Goal: Share content

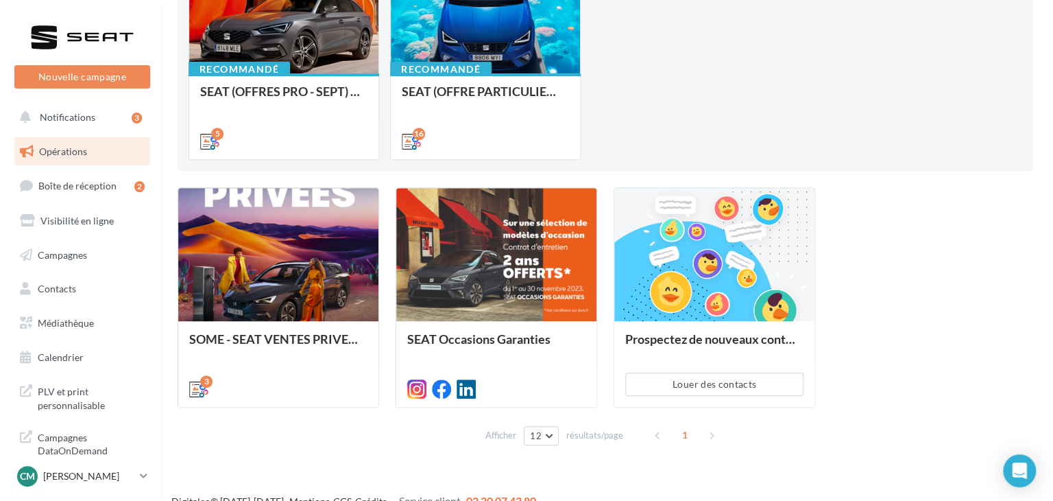
scroll to position [232, 0]
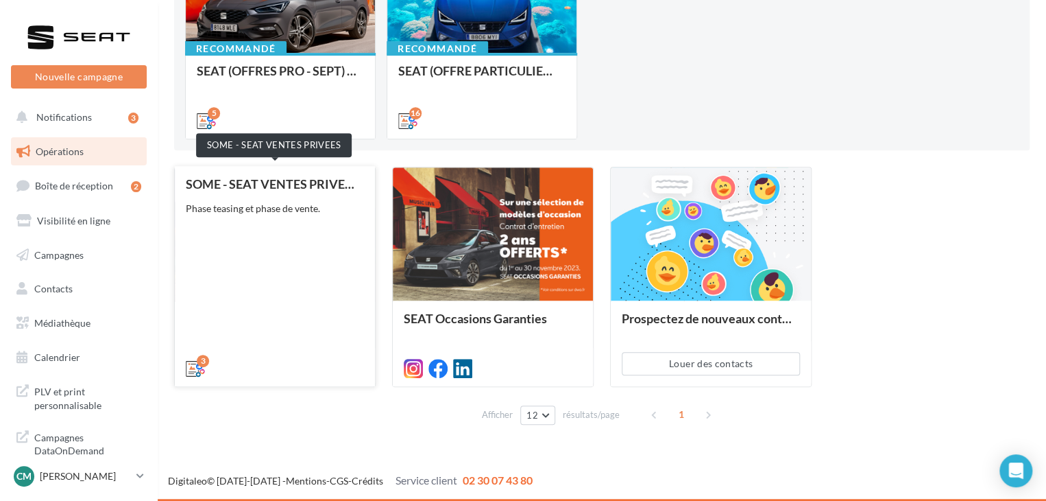
click at [265, 183] on div "SOME - SEAT VENTES PRIVEES" at bounding box center [275, 184] width 178 height 14
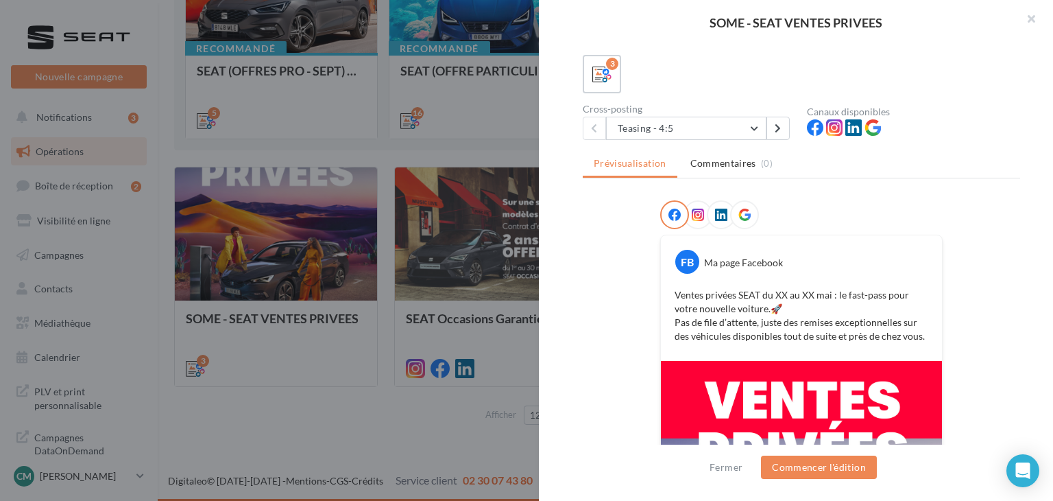
scroll to position [0, 0]
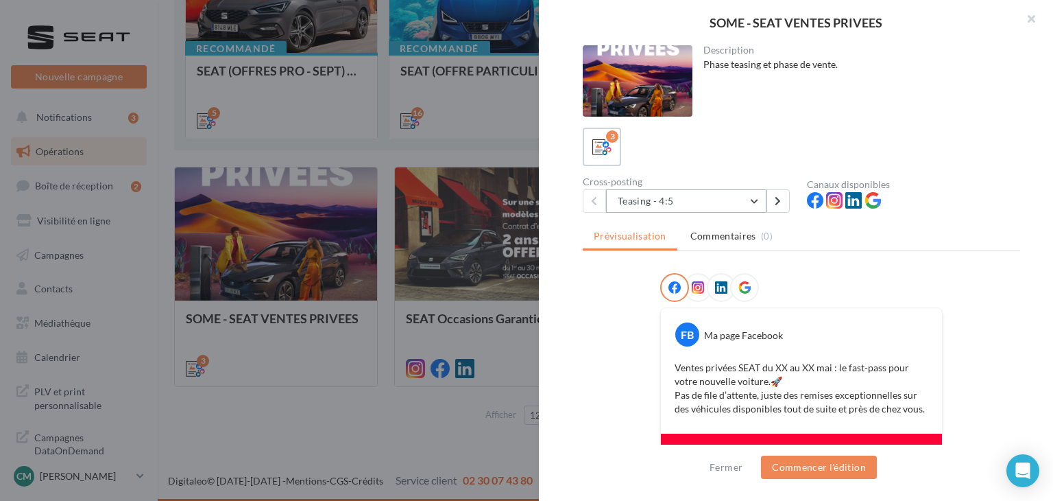
click at [752, 197] on button "Teasing - 4:5" at bounding box center [686, 200] width 160 height 23
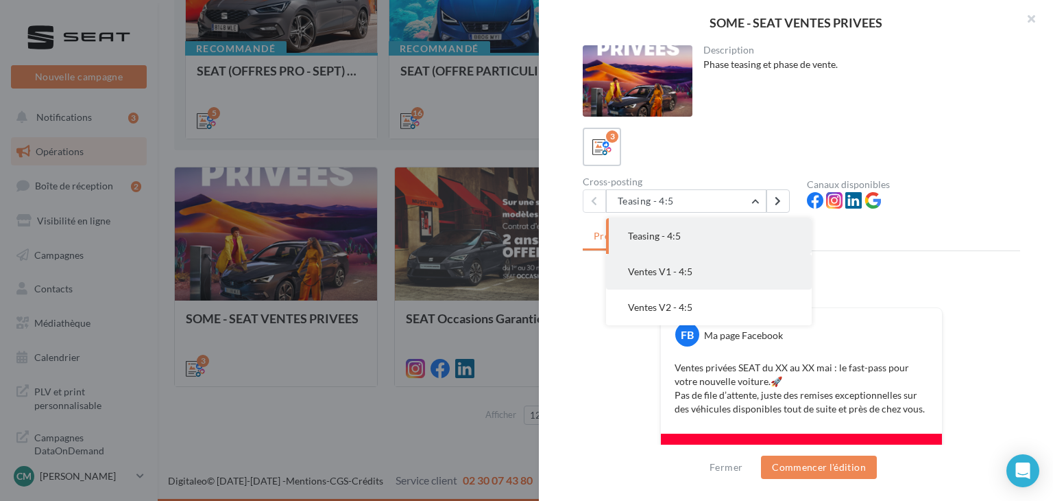
click at [729, 264] on button "Ventes V1 - 4:5" at bounding box center [709, 272] width 206 height 36
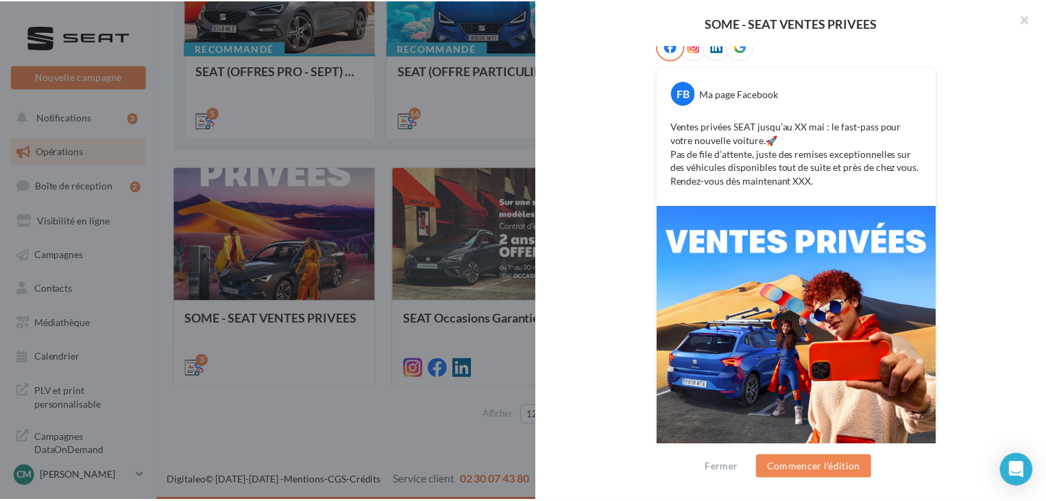
scroll to position [224, 0]
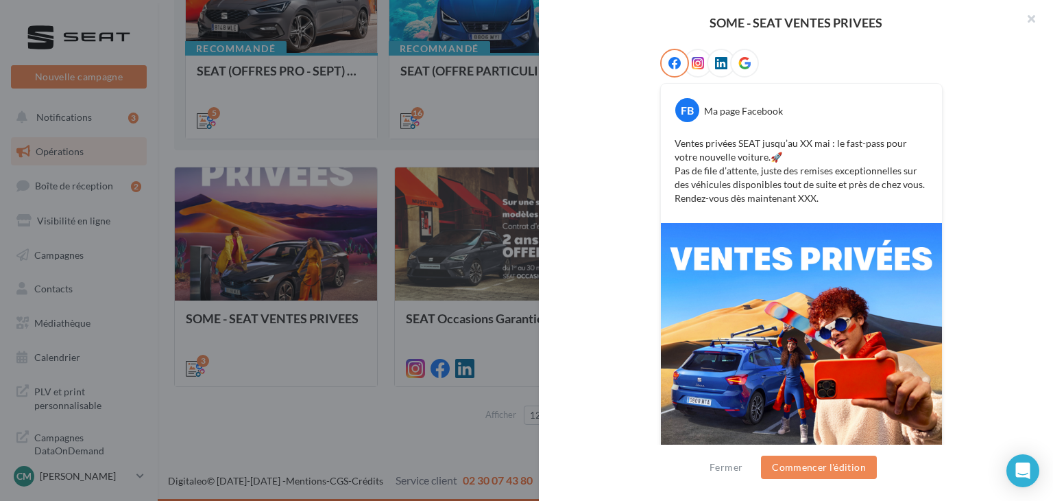
click at [796, 361] on img at bounding box center [801, 399] width 281 height 352
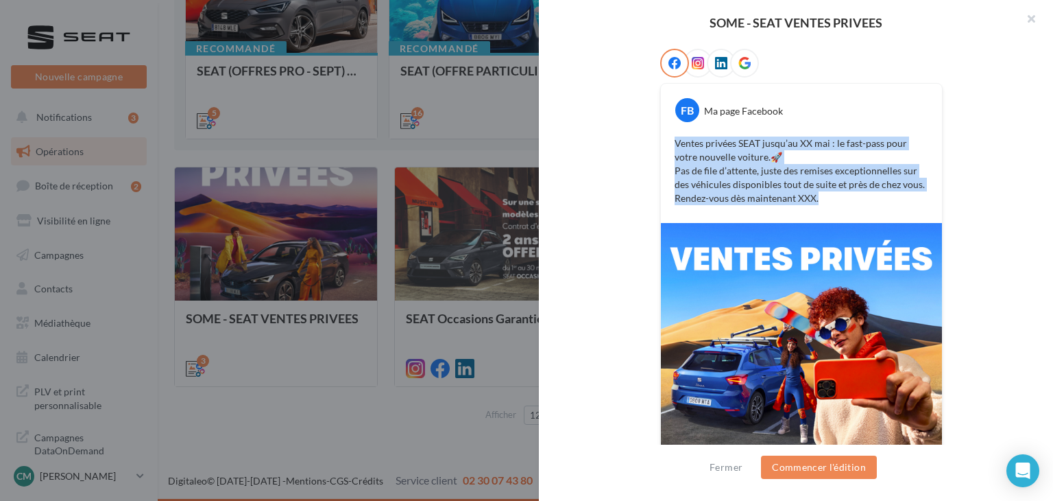
drag, startPoint x: 822, startPoint y: 210, endPoint x: 658, endPoint y: 143, distance: 176.9
click at [661, 143] on div "FB Ma page Facebook Ventes privées SEAT jusqu’au XX mai : le fast-pass pour vot…" at bounding box center [801, 153] width 281 height 139
copy p "Ventes privées SEAT jusqu’au XX mai : le fast-pass pour votre nouvelle voiture.…"
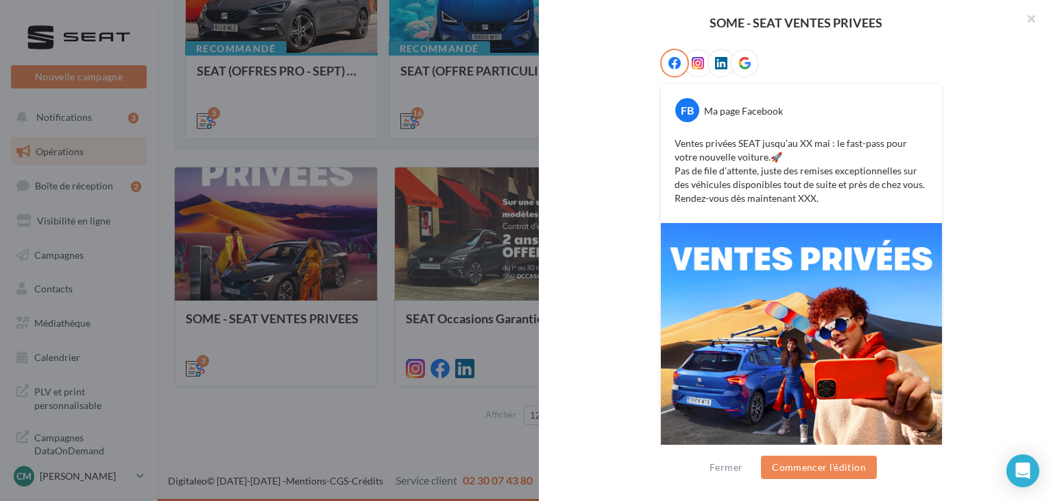
click at [388, 237] on div at bounding box center [526, 250] width 1053 height 501
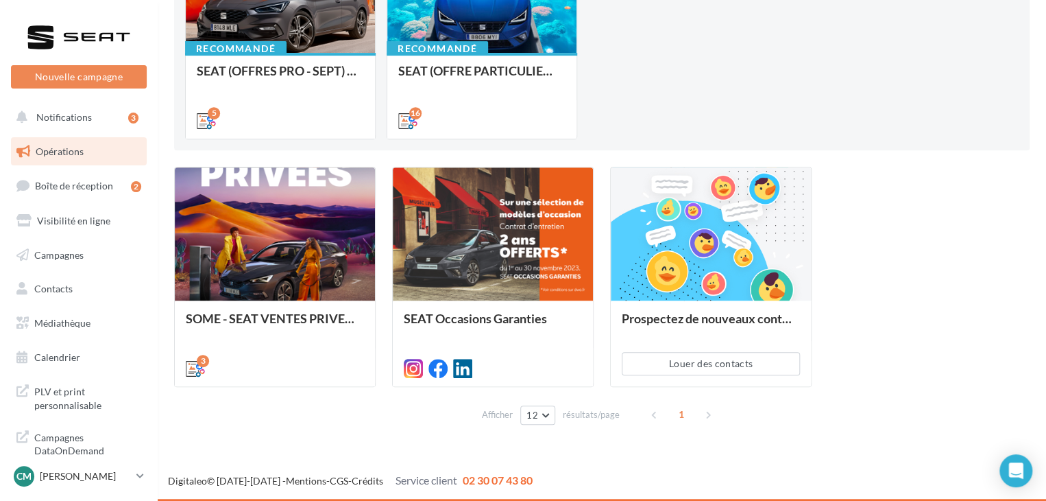
click at [148, 475] on div "Cm [PERSON_NAME] SEAT-[GEOGRAPHIC_DATA]" at bounding box center [79, 482] width 158 height 38
click at [139, 475] on icon at bounding box center [140, 476] width 8 height 12
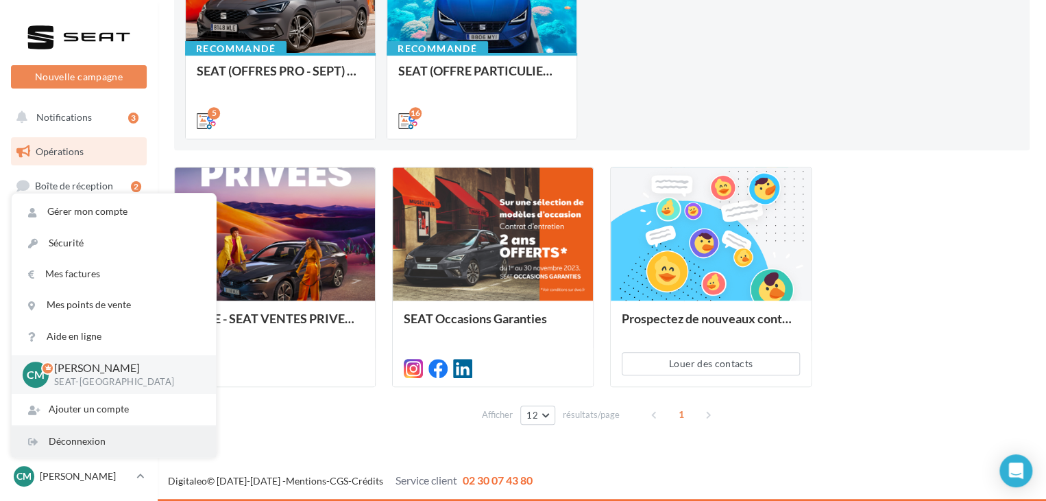
click at [92, 437] on div "Déconnexion" at bounding box center [114, 441] width 204 height 31
